Goal: Information Seeking & Learning: Learn about a topic

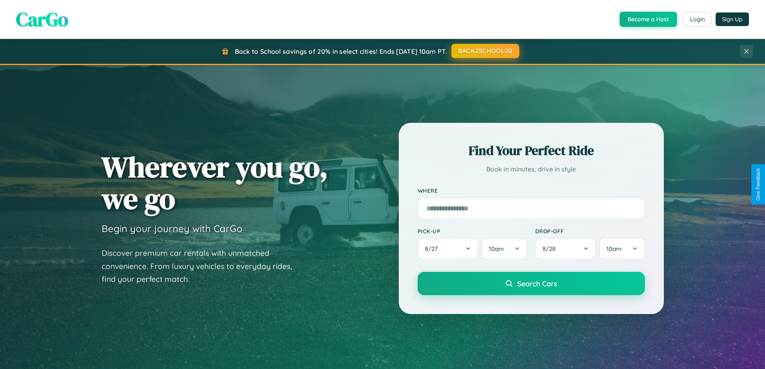
click at [485, 51] on button "BACK2SCHOOL20" at bounding box center [486, 51] width 68 height 14
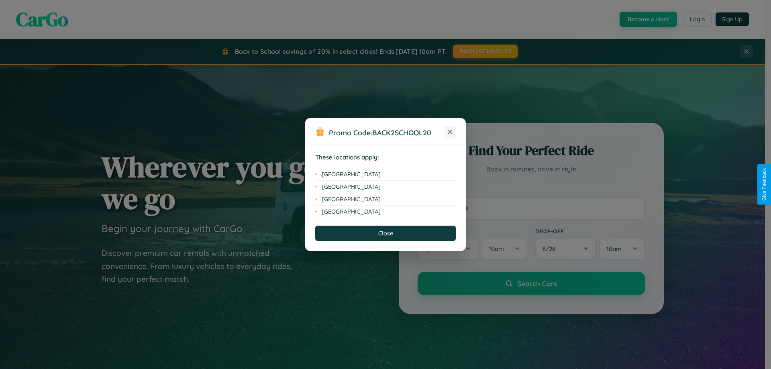
click at [450, 132] on icon at bounding box center [450, 132] width 4 height 4
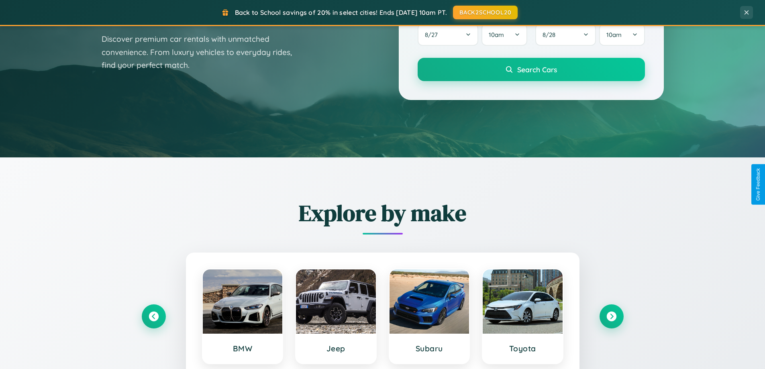
scroll to position [707, 0]
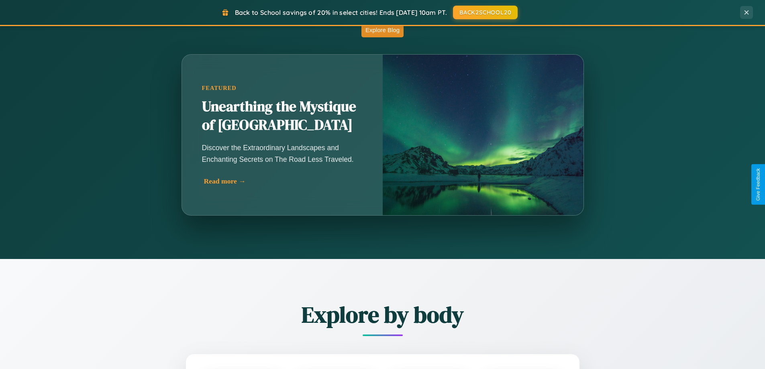
click at [283, 181] on div "Read more →" at bounding box center [284, 181] width 161 height 8
